Goal: Information Seeking & Learning: Learn about a topic

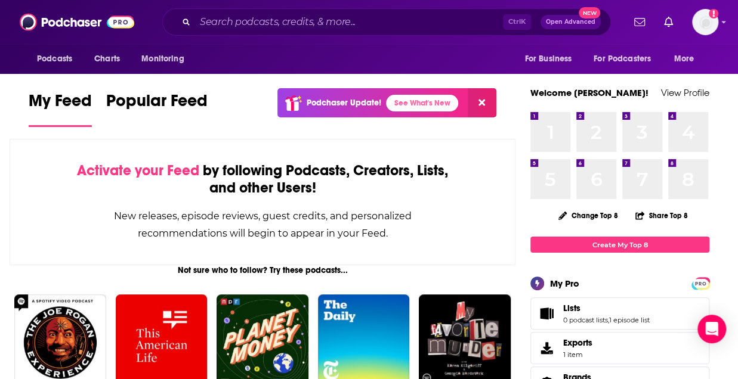
click at [111, 219] on div "New releases, episode reviews, guest credits, and personalized recommendations …" at bounding box center [262, 224] width 385 height 35
click at [243, 27] on input "Search podcasts, credits, & more..." at bounding box center [349, 22] width 308 height 19
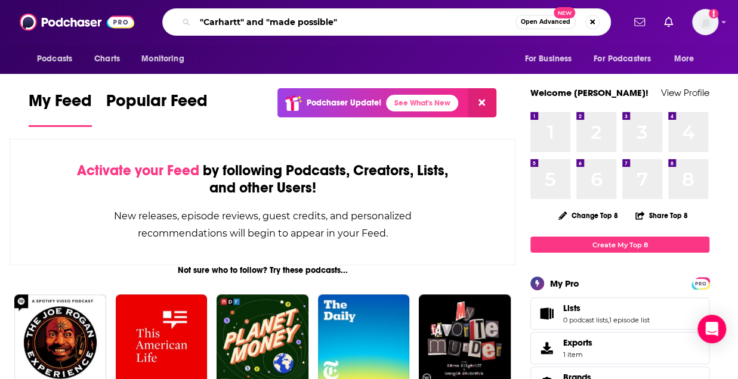
type input ""Carhartt" and "made possible""
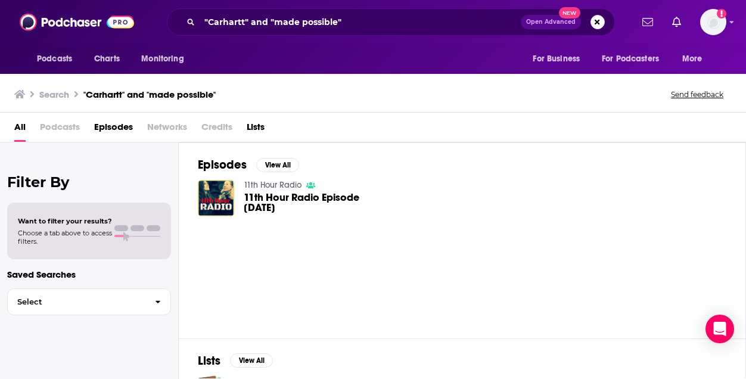
click at [61, 132] on span "Podcasts" at bounding box center [60, 129] width 40 height 24
click at [21, 127] on span "All" at bounding box center [19, 129] width 11 height 24
click at [593, 24] on button "Search podcasts, credits, & more..." at bounding box center [598, 22] width 14 height 14
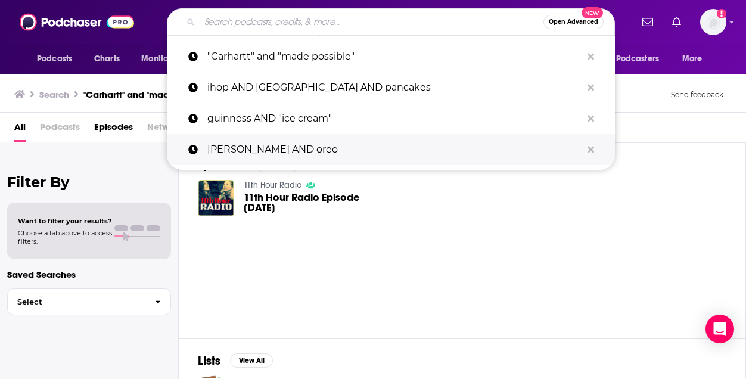
click at [301, 151] on p "[PERSON_NAME] AND oreo" at bounding box center [394, 149] width 374 height 31
type input "[PERSON_NAME] AND oreo"
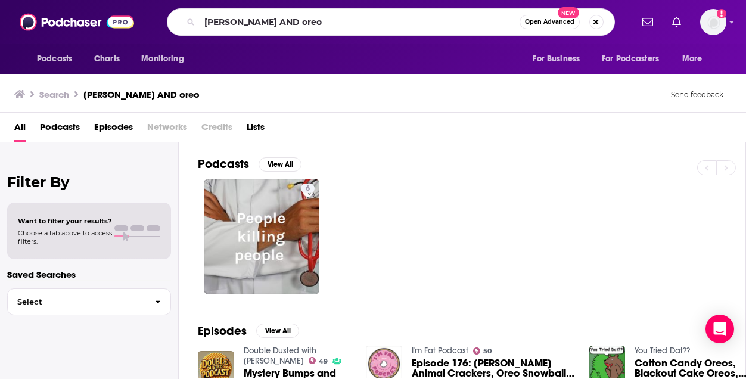
click at [295, 31] on div "[PERSON_NAME] AND oreo Open Advanced New" at bounding box center [391, 21] width 448 height 27
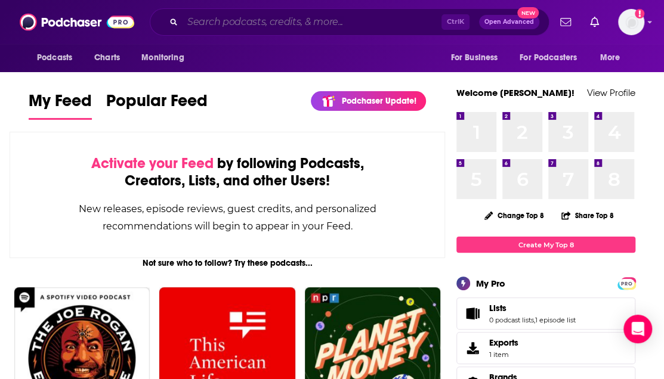
click at [268, 24] on input "Search podcasts, credits, & more..." at bounding box center [311, 22] width 259 height 19
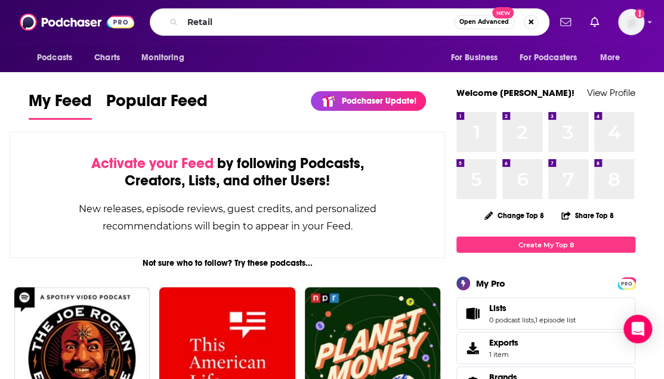
click at [205, 27] on input "Retail" at bounding box center [317, 22] width 271 height 19
type input "Total Retail Talks"
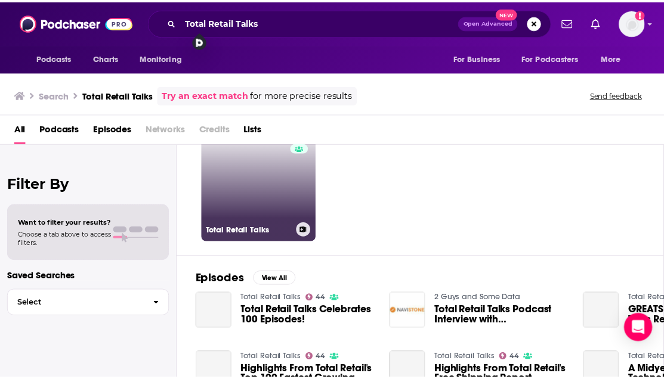
scroll to position [55, 0]
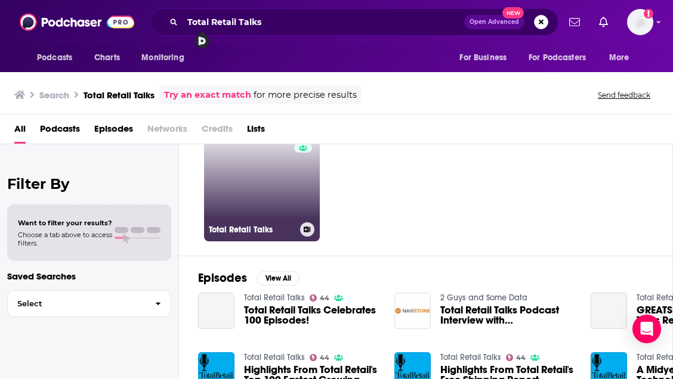
click at [256, 230] on h3 "Total Retail Talks" at bounding box center [252, 230] width 86 height 10
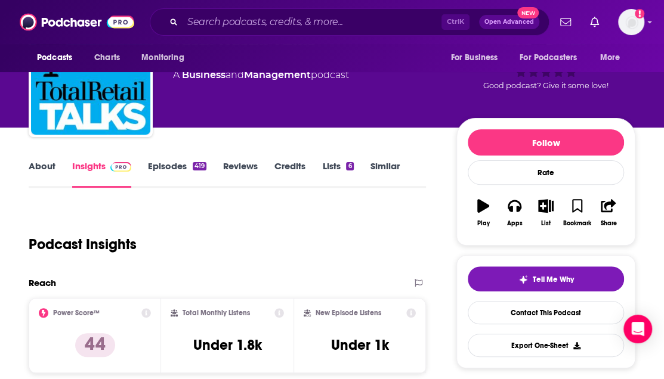
scroll to position [69, 0]
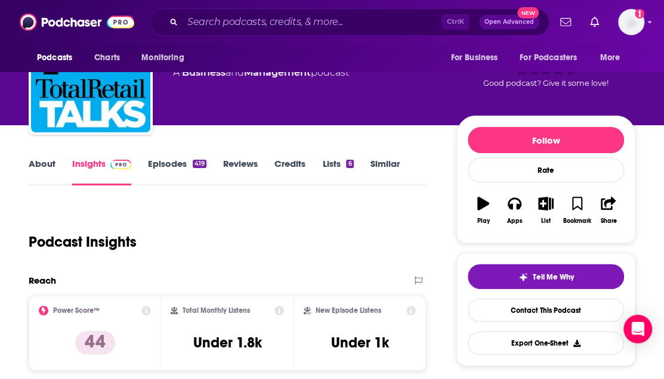
click at [48, 176] on link "About" at bounding box center [42, 171] width 27 height 27
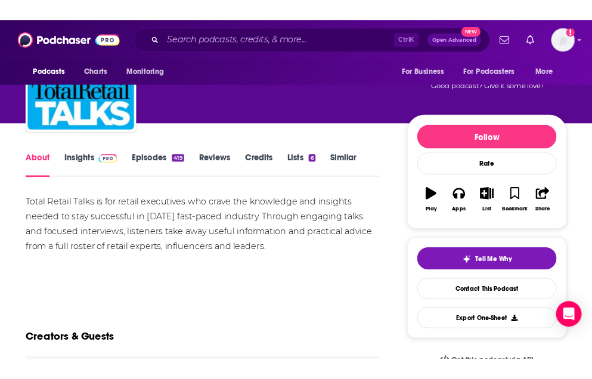
scroll to position [63, 0]
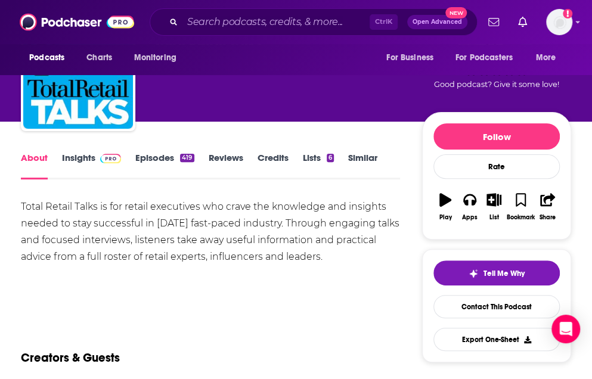
click at [265, 226] on div "Total Retail Talks is for retail executives who crave the knowledge and insight…" at bounding box center [210, 232] width 379 height 67
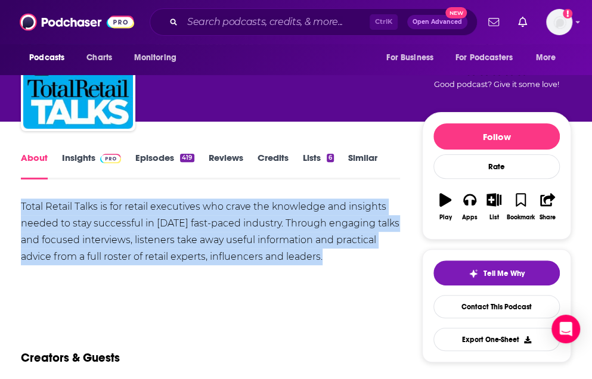
click at [265, 226] on div "Total Retail Talks is for retail executives who crave the knowledge and insight…" at bounding box center [210, 232] width 379 height 67
copy div "Total Retail Talks is for retail executives who crave the knowledge and insight…"
click at [238, 293] on div "Show More" at bounding box center [210, 298] width 379 height 20
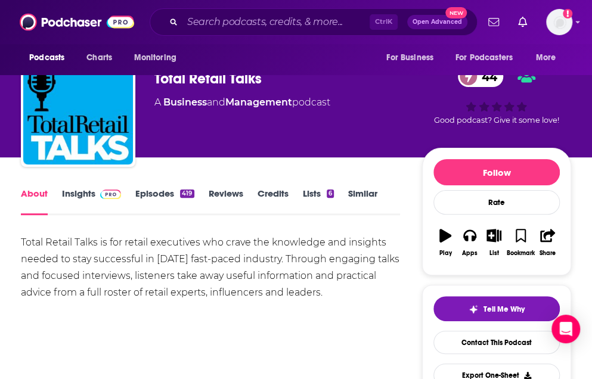
scroll to position [0, 0]
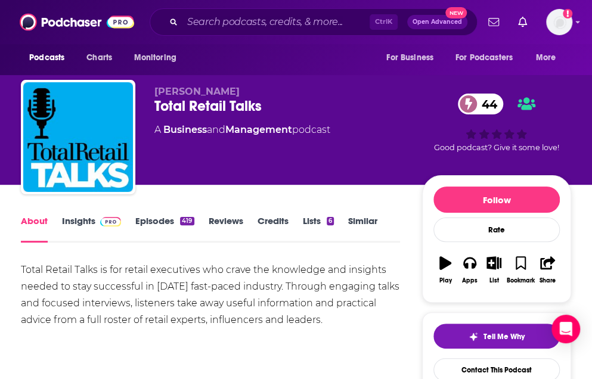
click at [88, 222] on link "Insights" at bounding box center [91, 228] width 59 height 27
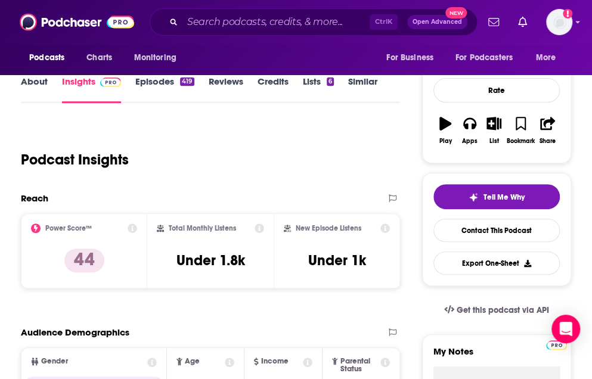
scroll to position [140, 0]
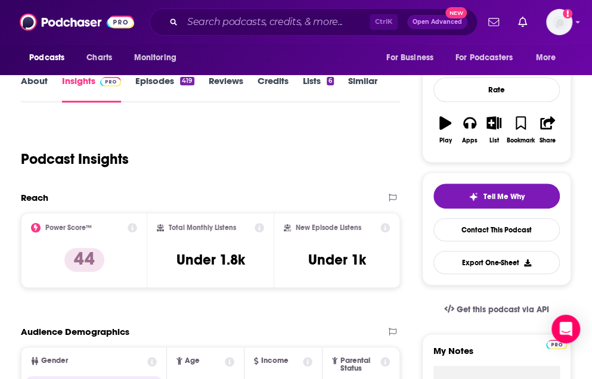
click at [370, 172] on div "Podcast Insights" at bounding box center [206, 152] width 370 height 61
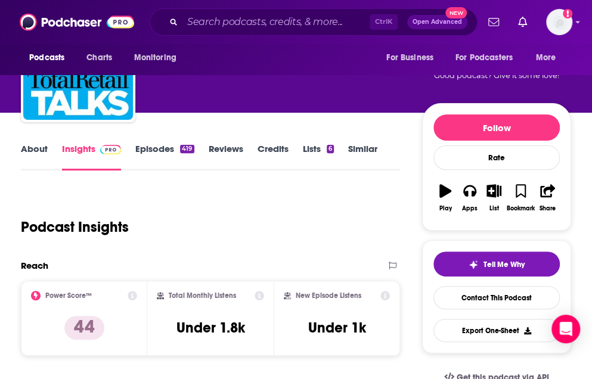
scroll to position [72, 0]
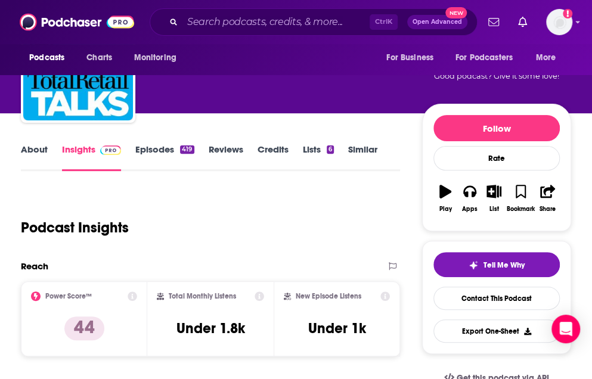
click at [275, 157] on link "Credits" at bounding box center [273, 157] width 31 height 27
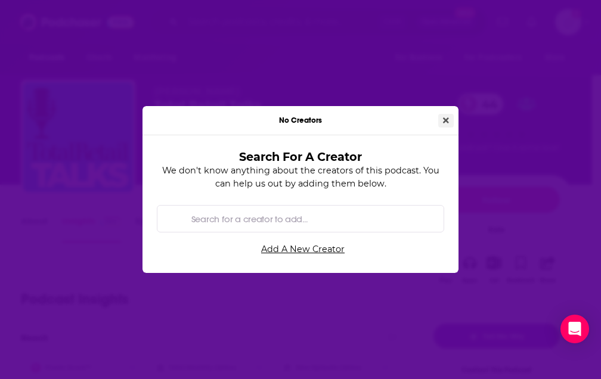
click at [440, 123] on button "Close" at bounding box center [446, 121] width 16 height 14
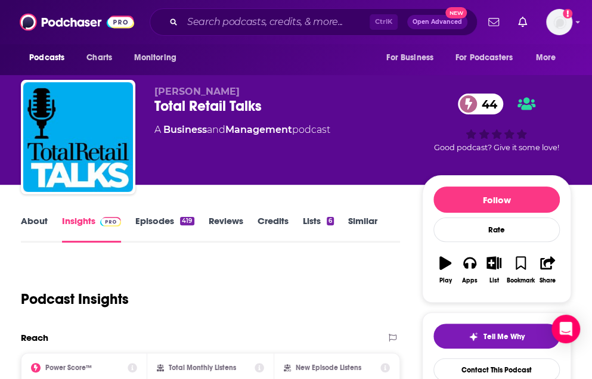
scroll to position [81, 0]
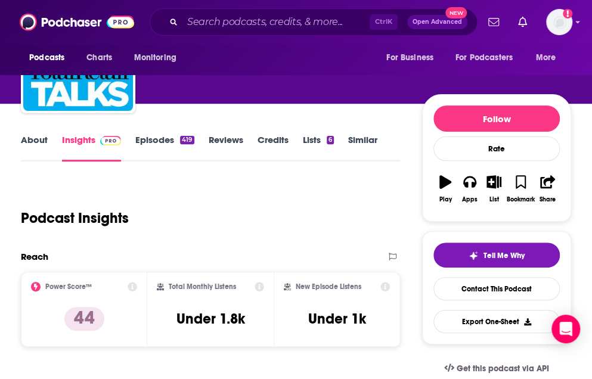
click at [309, 142] on link "Lists 6" at bounding box center [318, 147] width 31 height 27
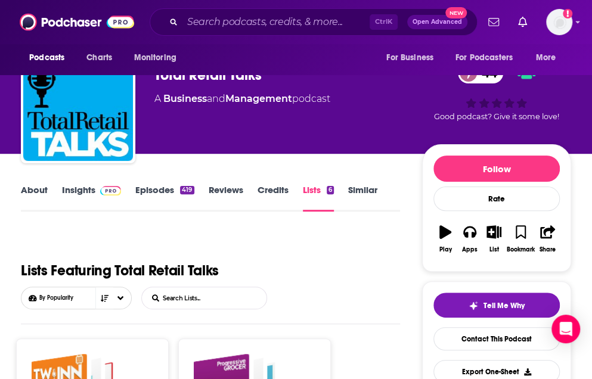
scroll to position [30, 0]
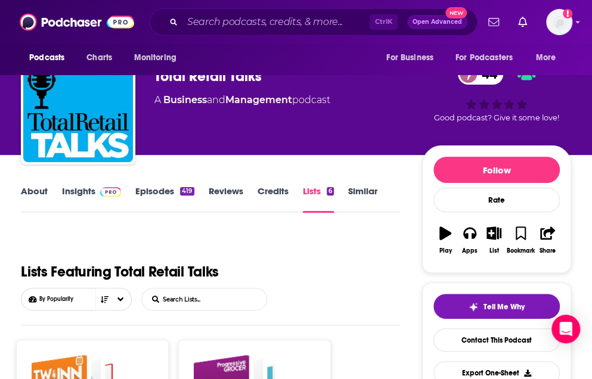
click at [363, 196] on link "Similar" at bounding box center [362, 198] width 29 height 27
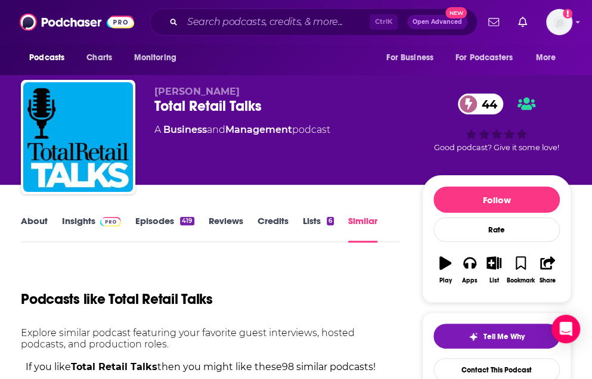
click at [225, 231] on link "Reviews" at bounding box center [226, 228] width 35 height 27
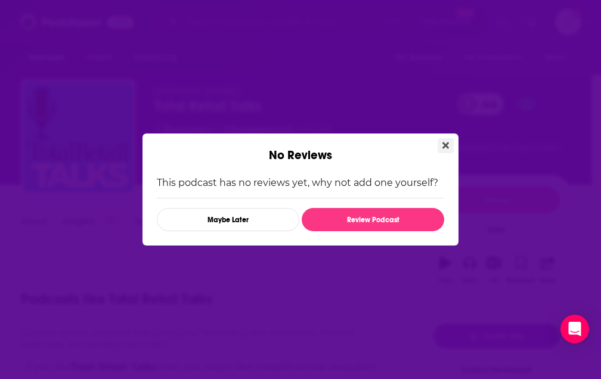
click at [443, 140] on button "Close" at bounding box center [446, 145] width 16 height 15
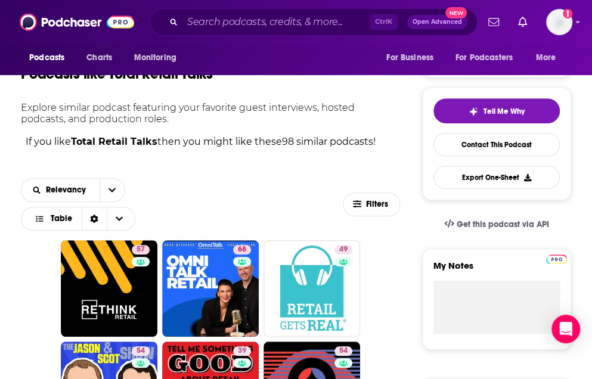
scroll to position [188, 0]
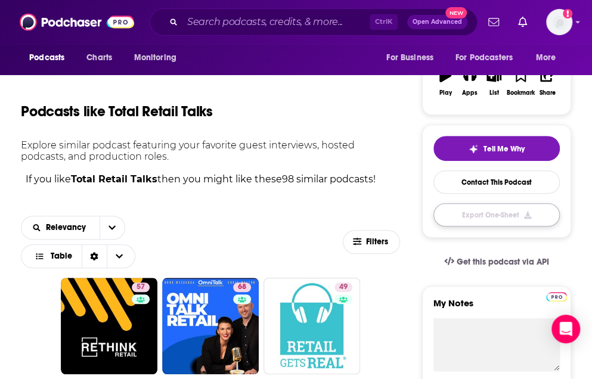
click at [509, 213] on button "Export One-Sheet" at bounding box center [496, 214] width 126 height 23
click at [509, 213] on button "button" at bounding box center [496, 214] width 126 height 22
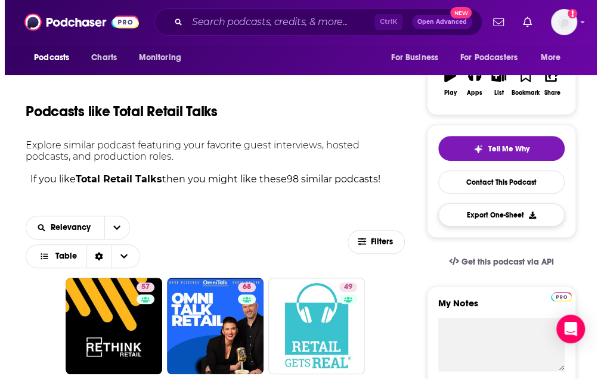
scroll to position [0, 0]
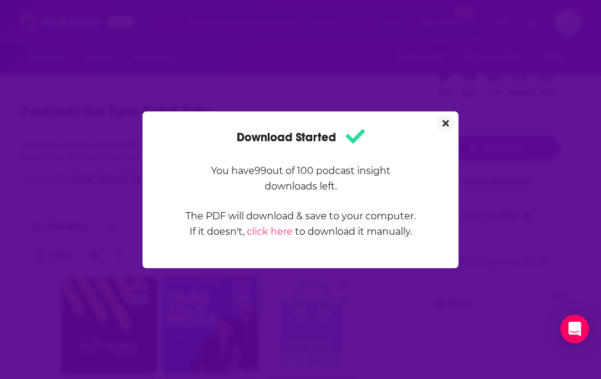
click at [444, 120] on icon "Close" at bounding box center [445, 123] width 7 height 7
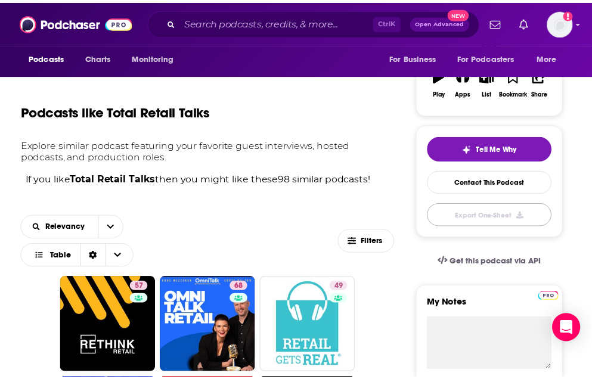
scroll to position [188, 0]
